Goal: Information Seeking & Learning: Learn about a topic

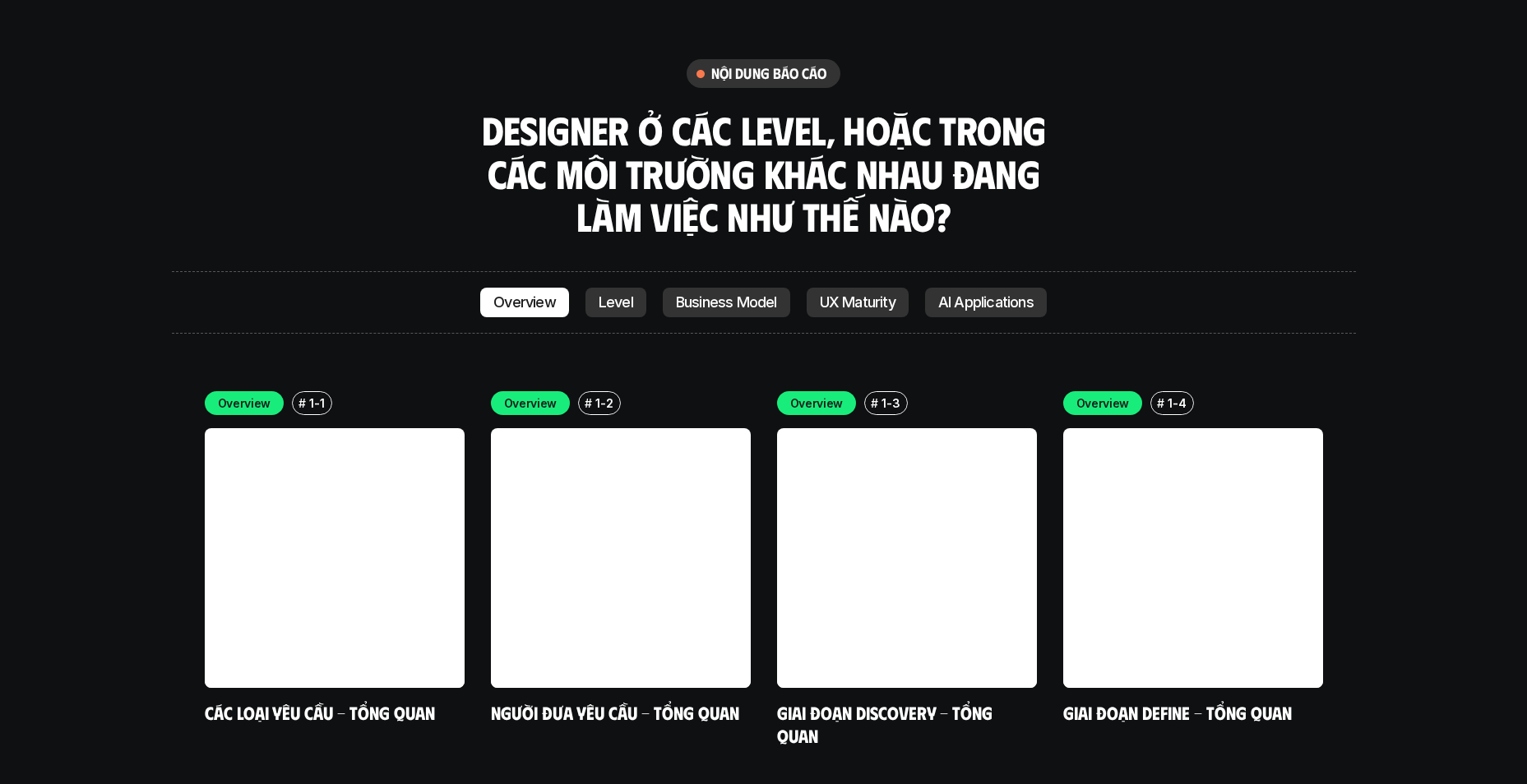
scroll to position [4582, 0]
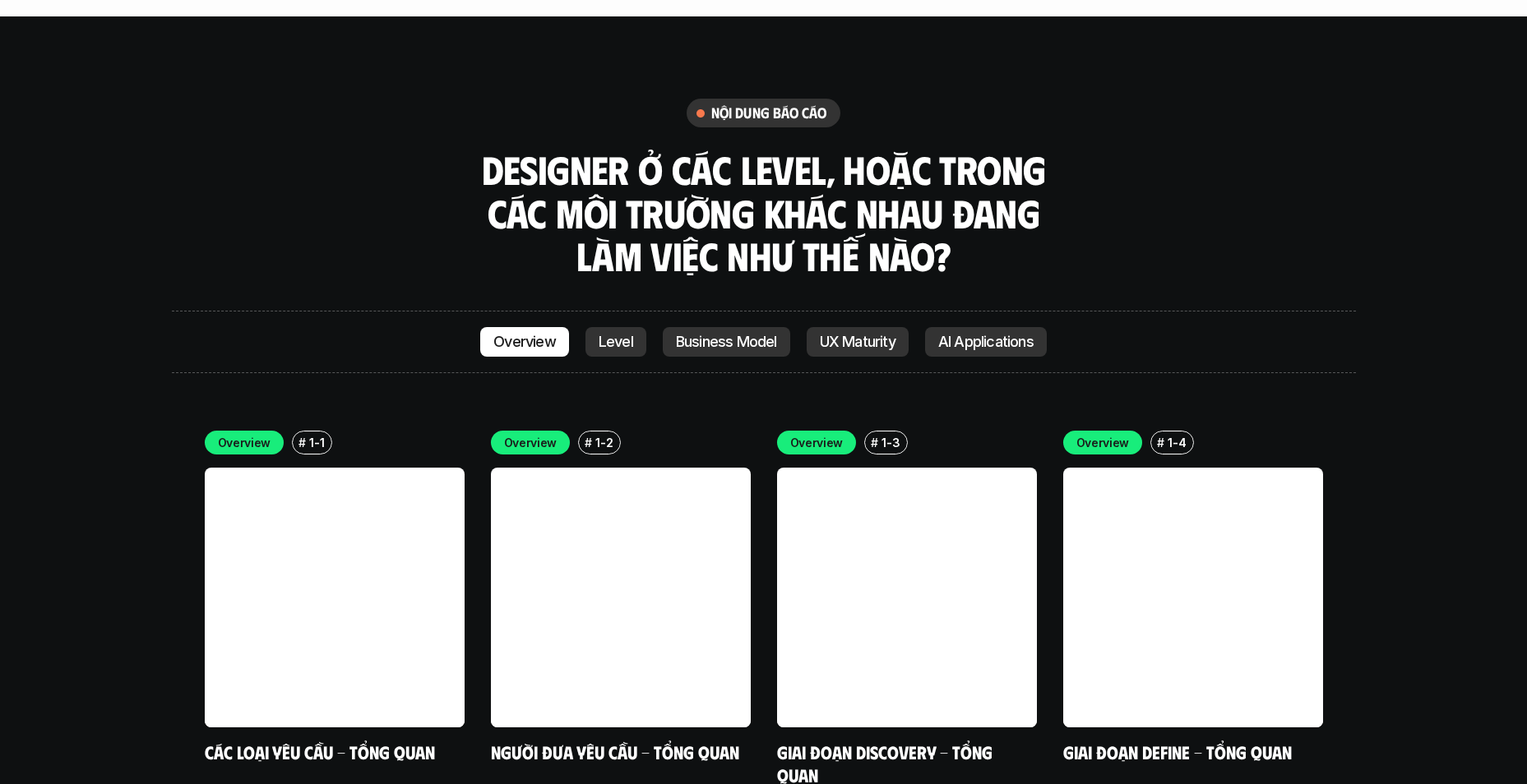
click at [616, 334] on p "Level" at bounding box center [616, 341] width 35 height 16
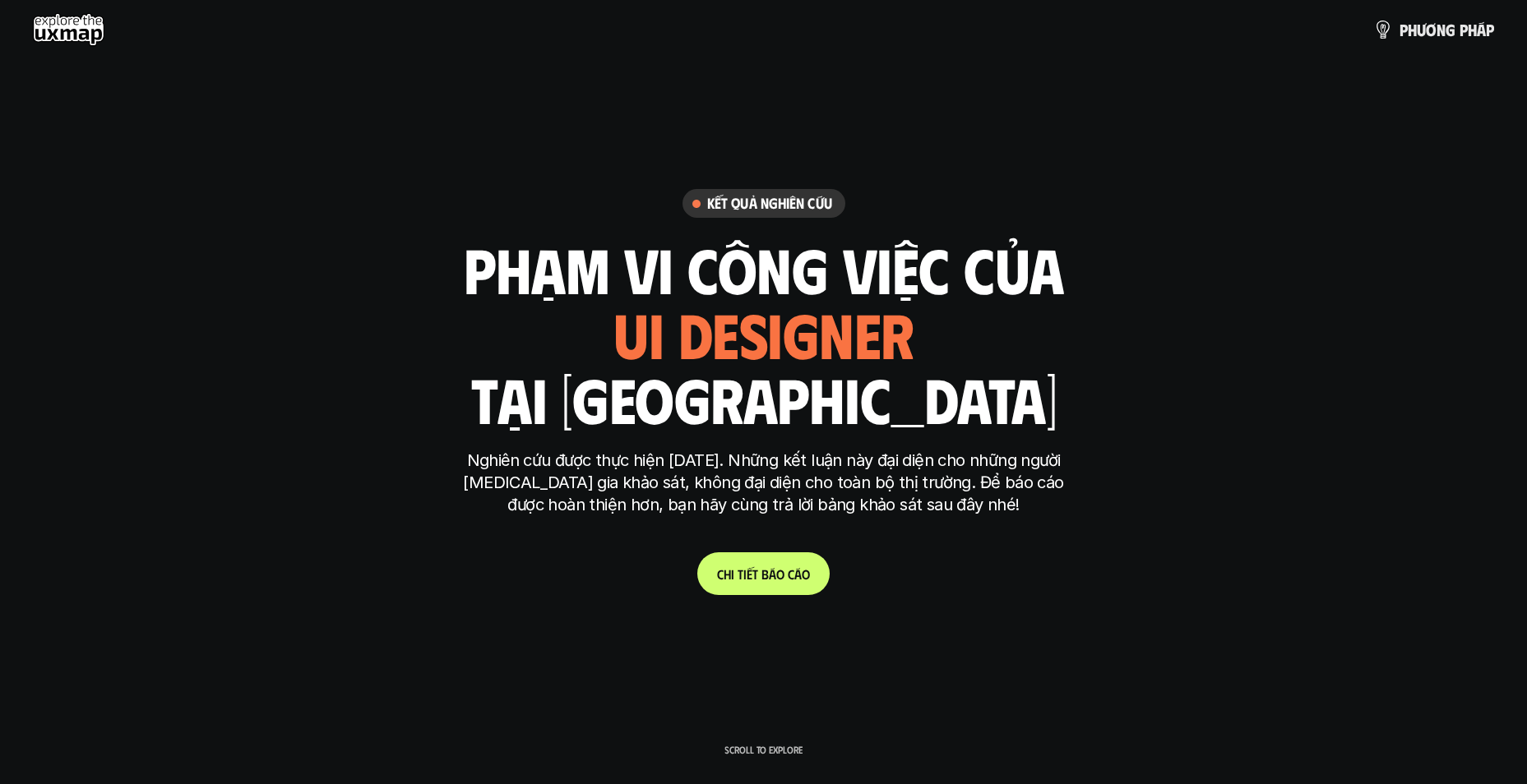
click at [66, 25] on use at bounding box center [69, 29] width 71 height 33
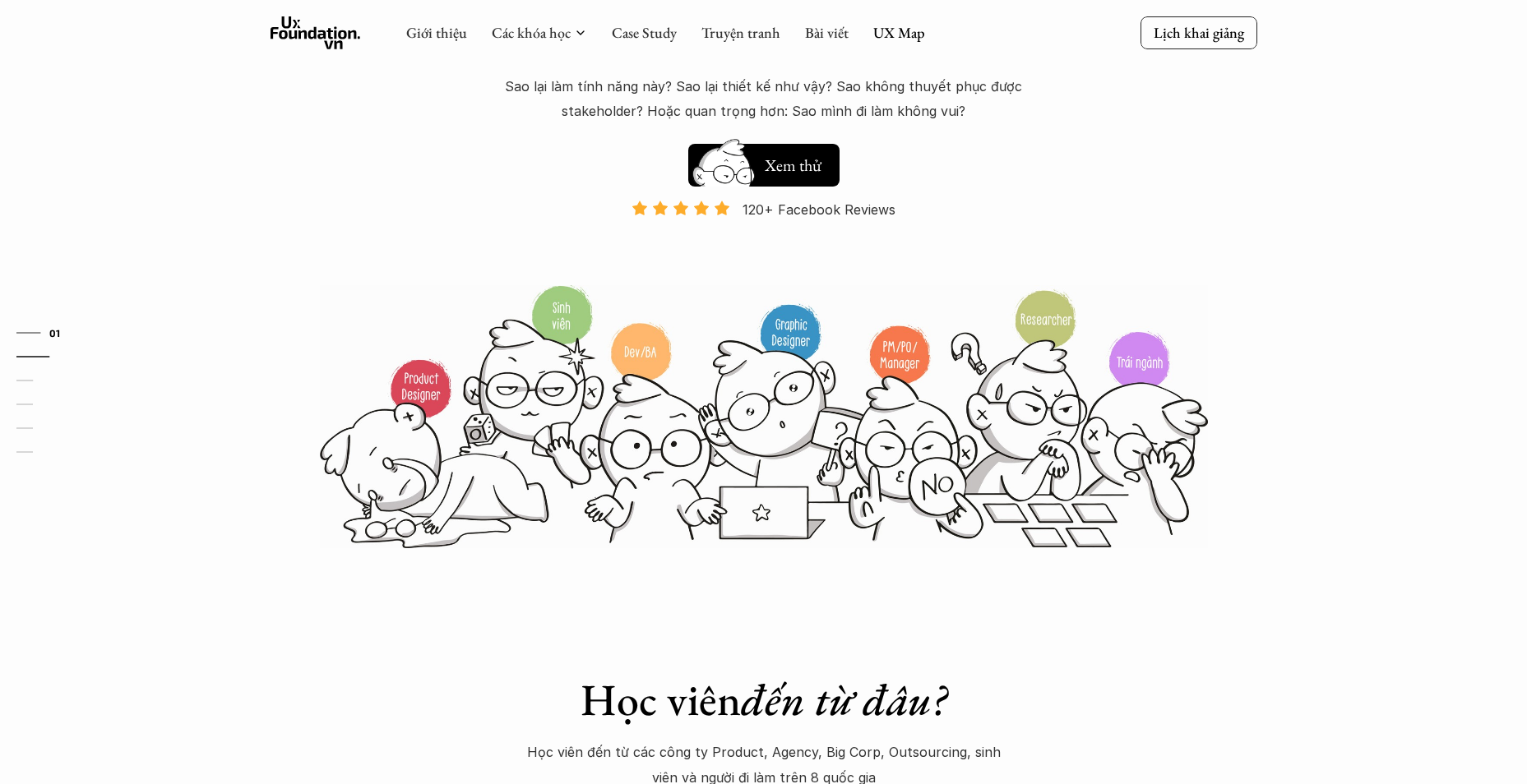
scroll to position [34, 0]
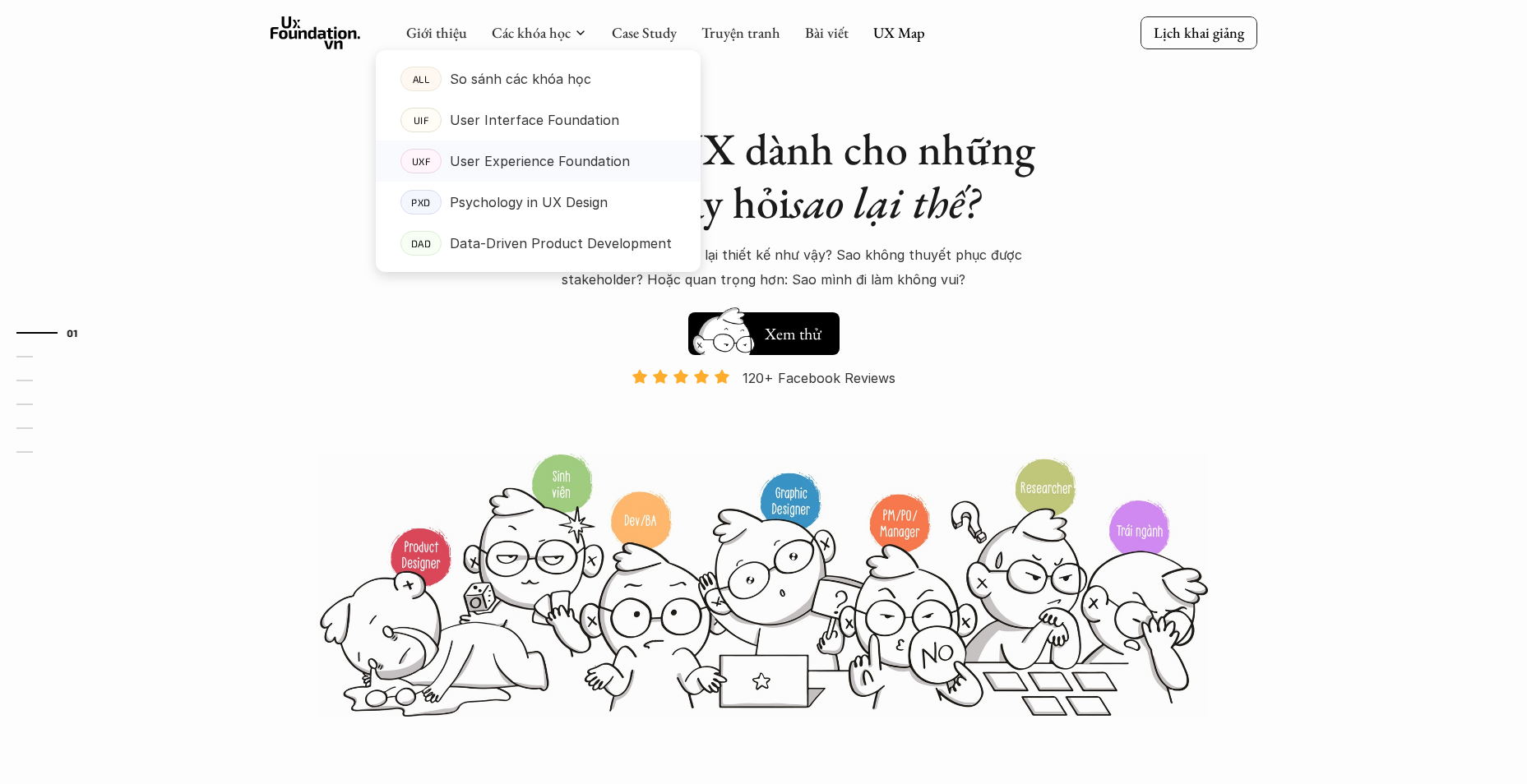
click at [521, 154] on p "User Experience Foundation" at bounding box center [539, 161] width 180 height 24
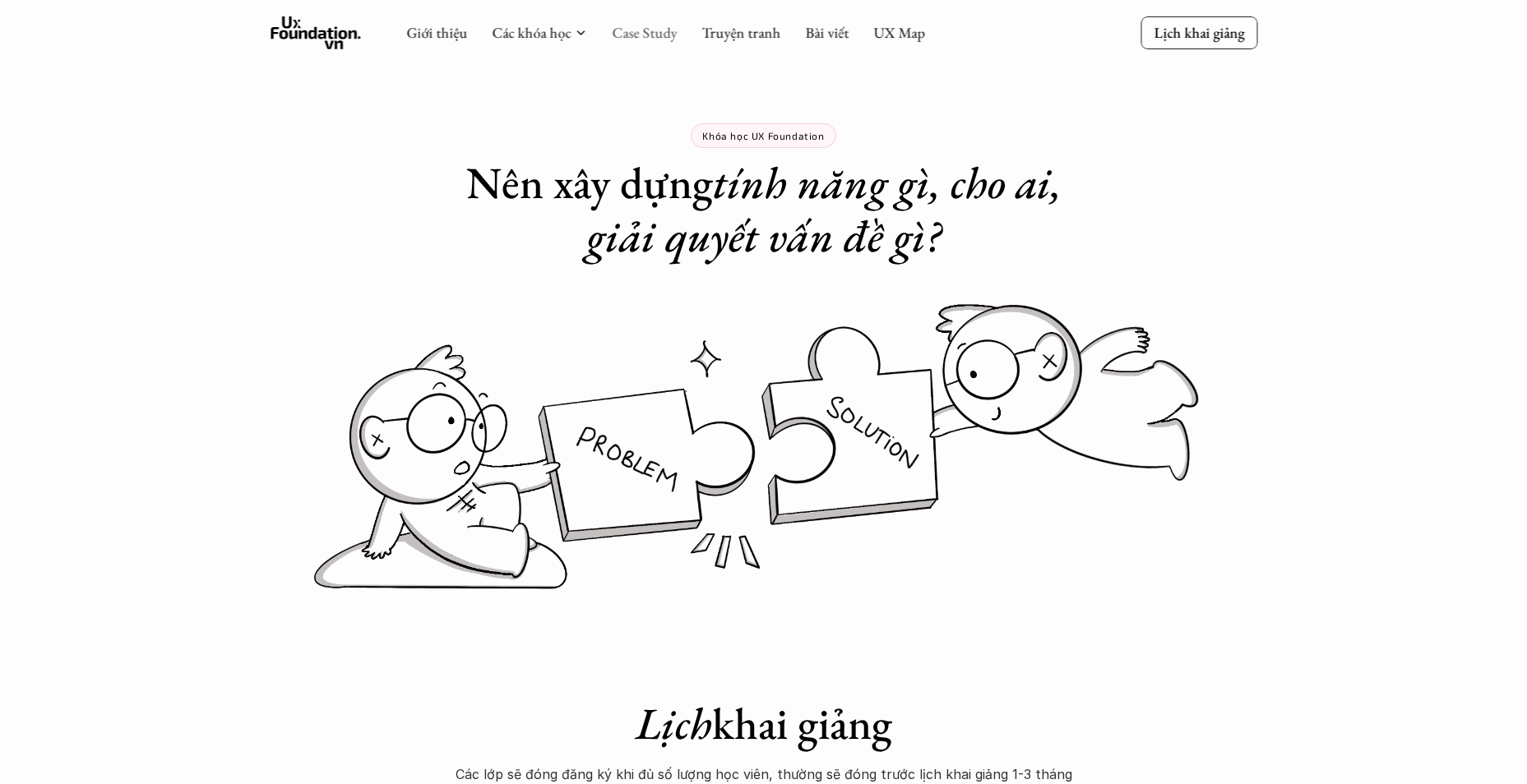
click at [653, 31] on link "Case Study" at bounding box center [644, 32] width 65 height 19
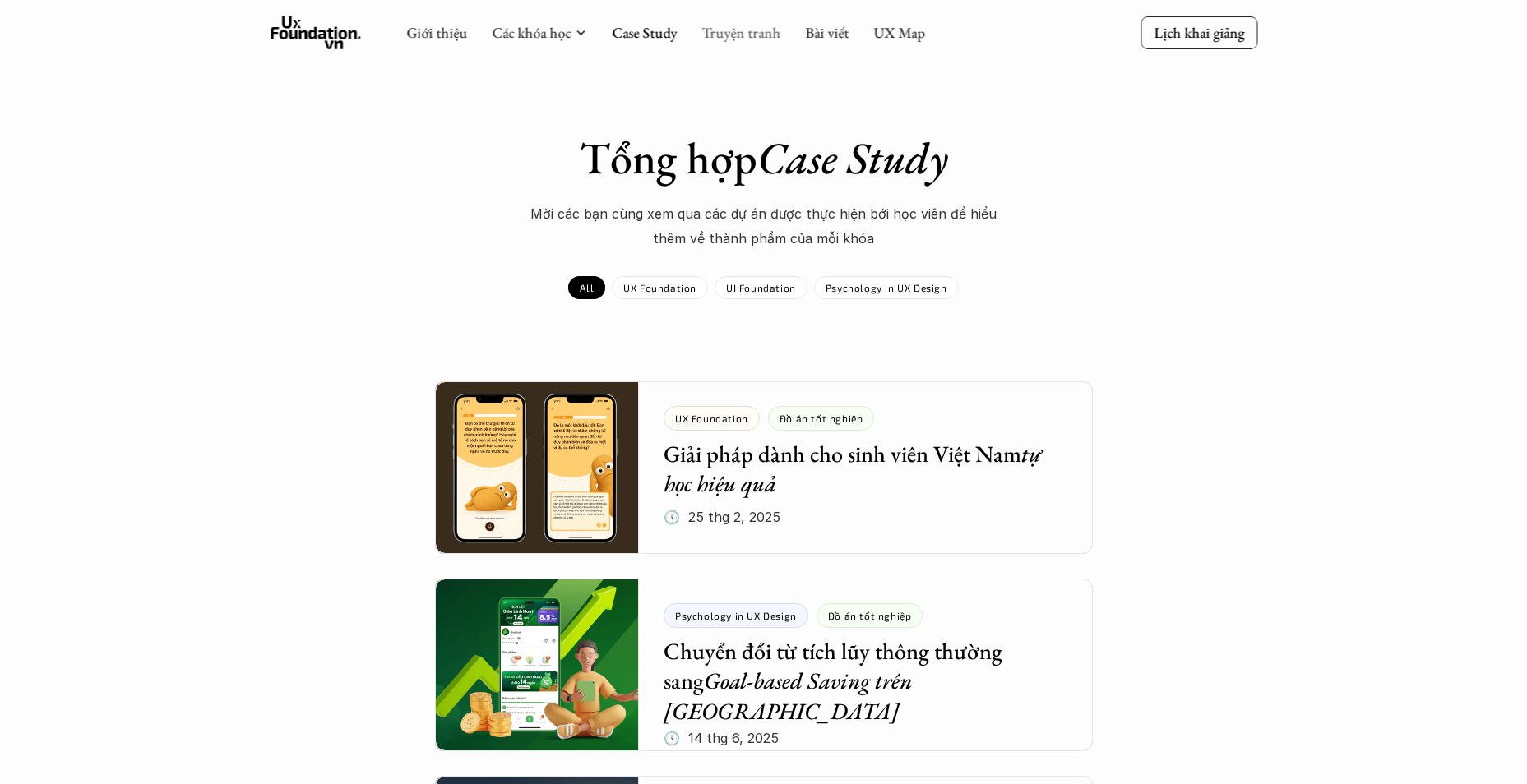
click at [718, 36] on link "Truyện tranh" at bounding box center [741, 32] width 79 height 19
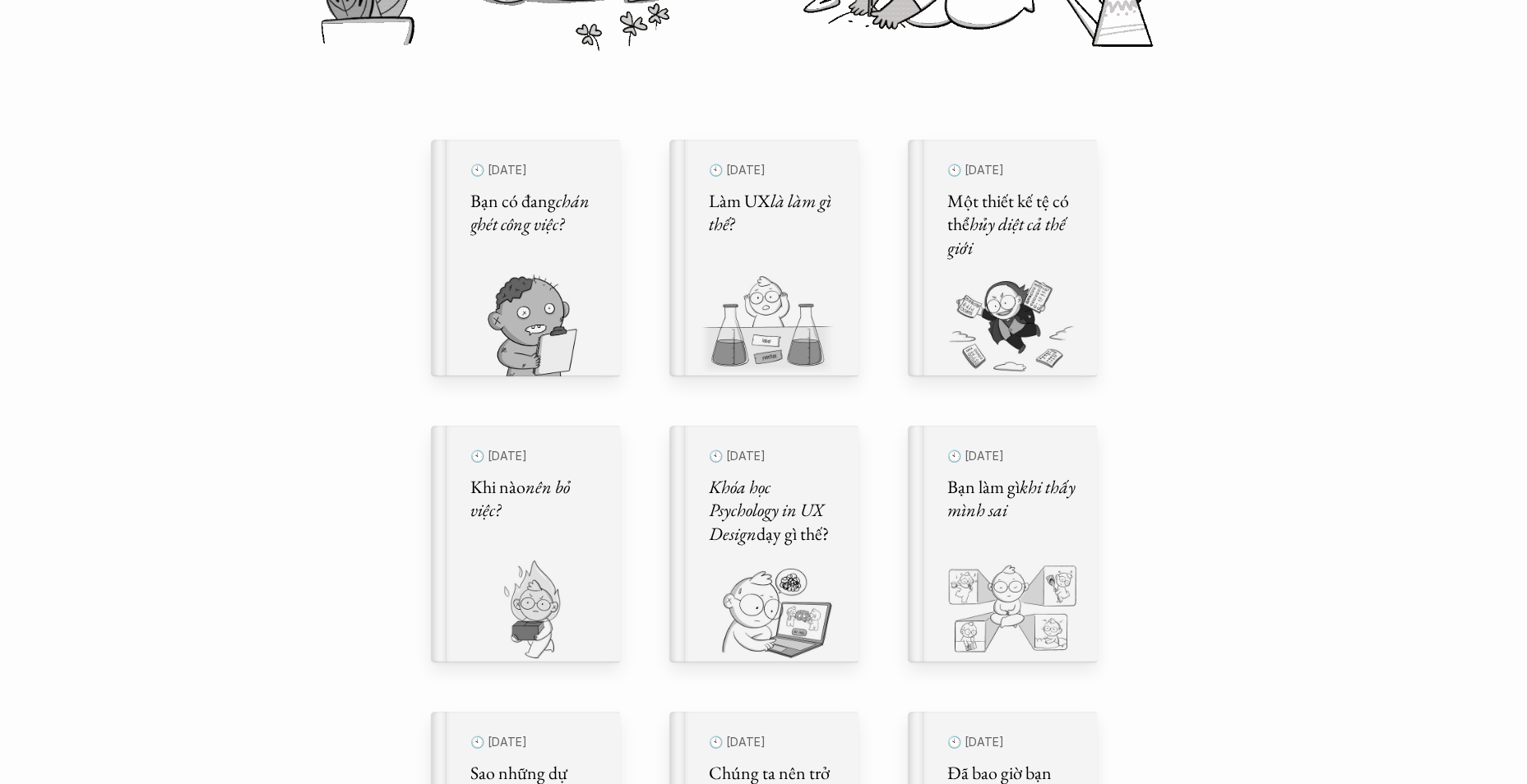
scroll to position [494, 0]
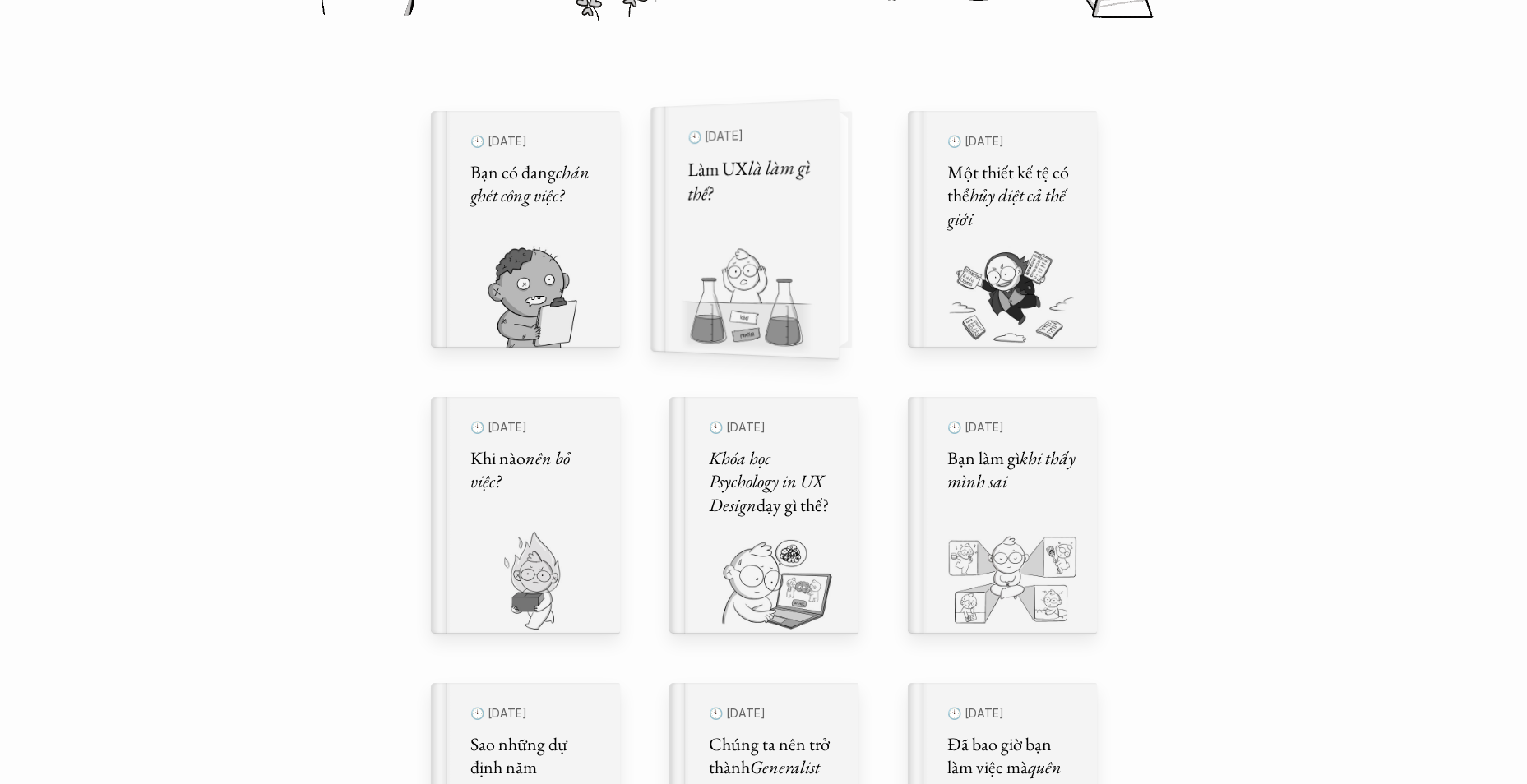
click at [722, 171] on h5 "Làm UX là làm gì thế?" at bounding box center [752, 180] width 130 height 53
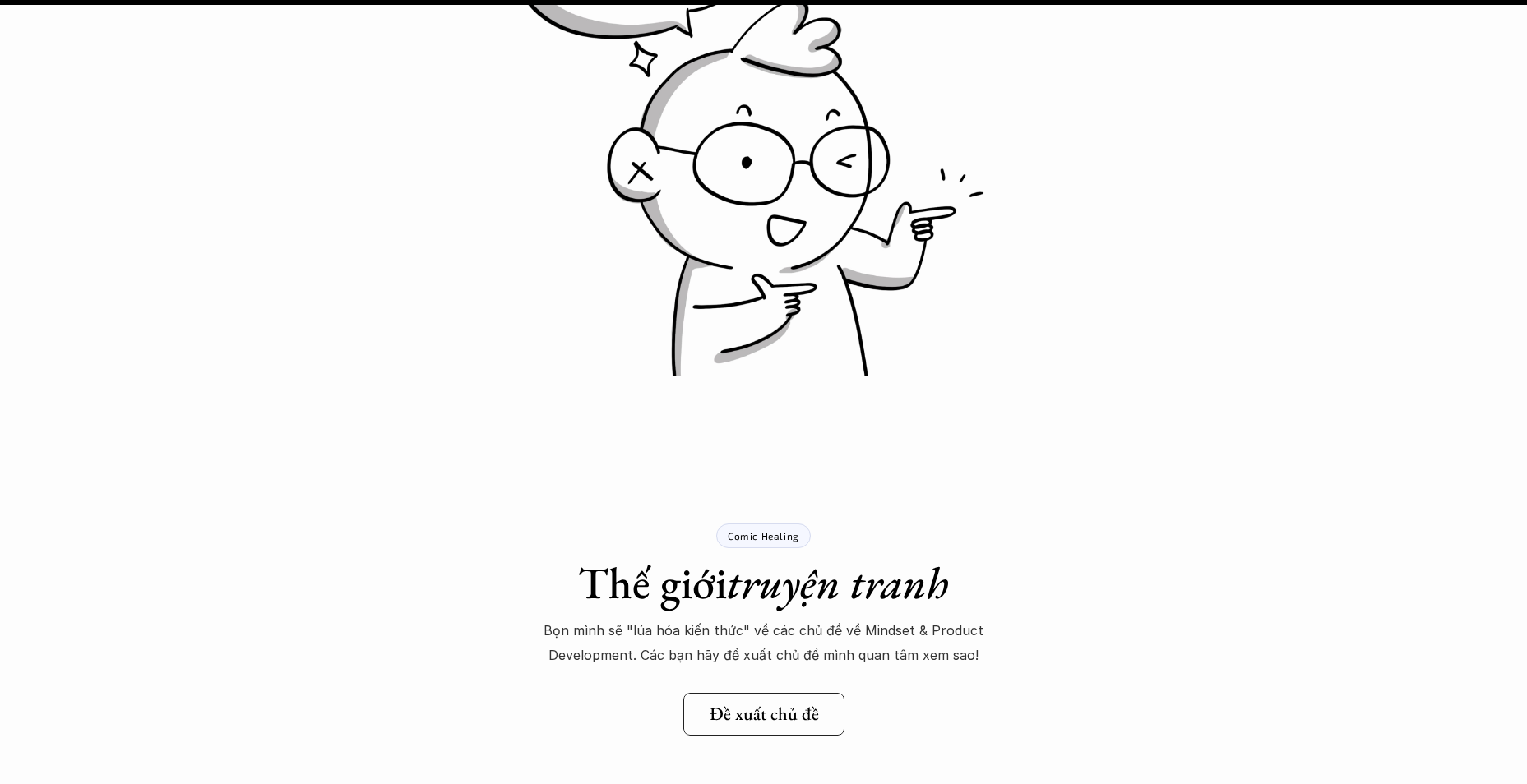
scroll to position [19280, 0]
